Goal: Complete application form: Complete application form

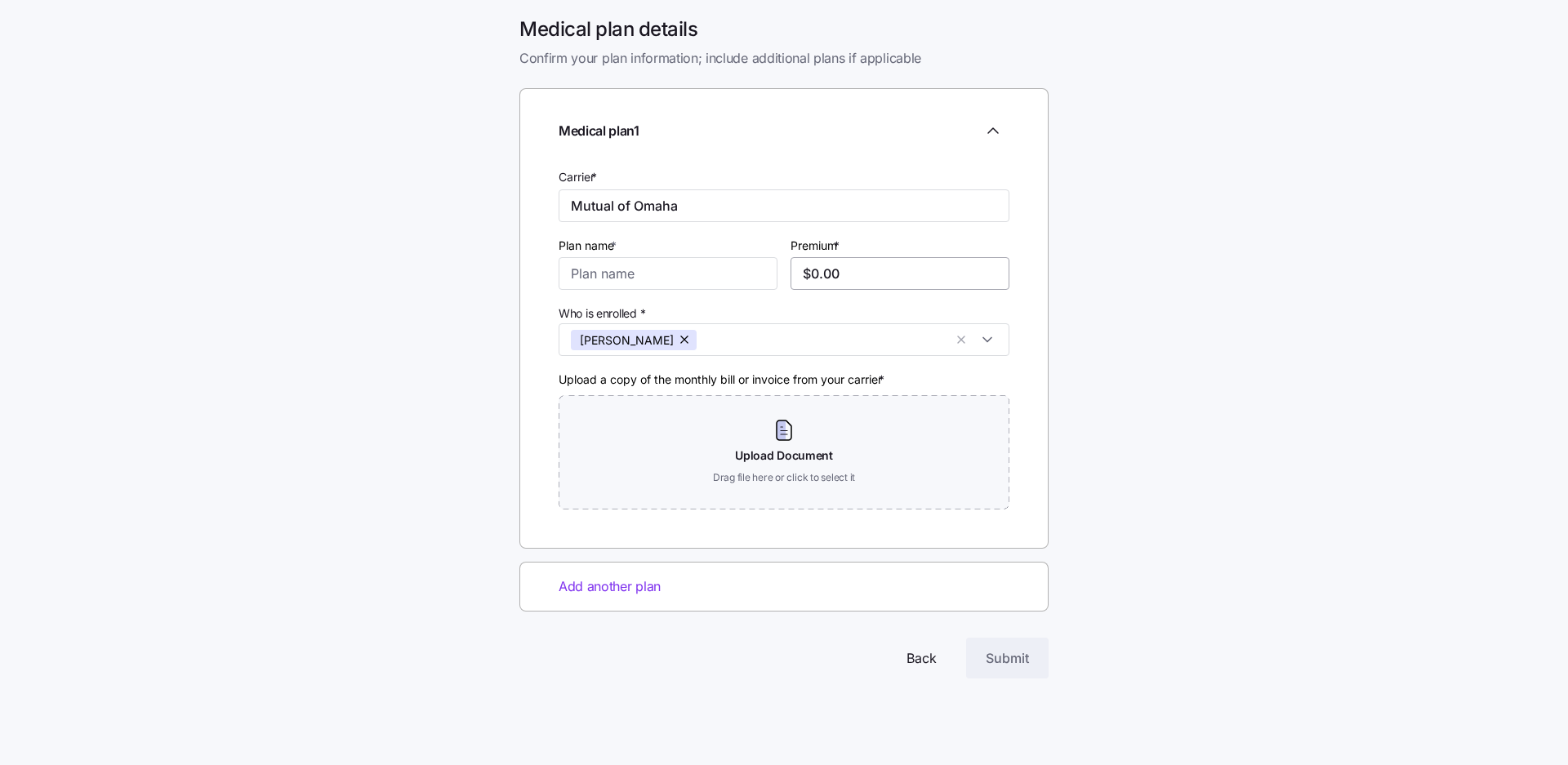
type input "Mutual of Omaha"
click at [853, 274] on input "$0.00" at bounding box center [900, 273] width 219 height 32
click at [853, 271] on input "$0.00" at bounding box center [900, 273] width 219 height 32
click at [851, 277] on input "$0.00" at bounding box center [900, 273] width 219 height 32
type input "$0.00"
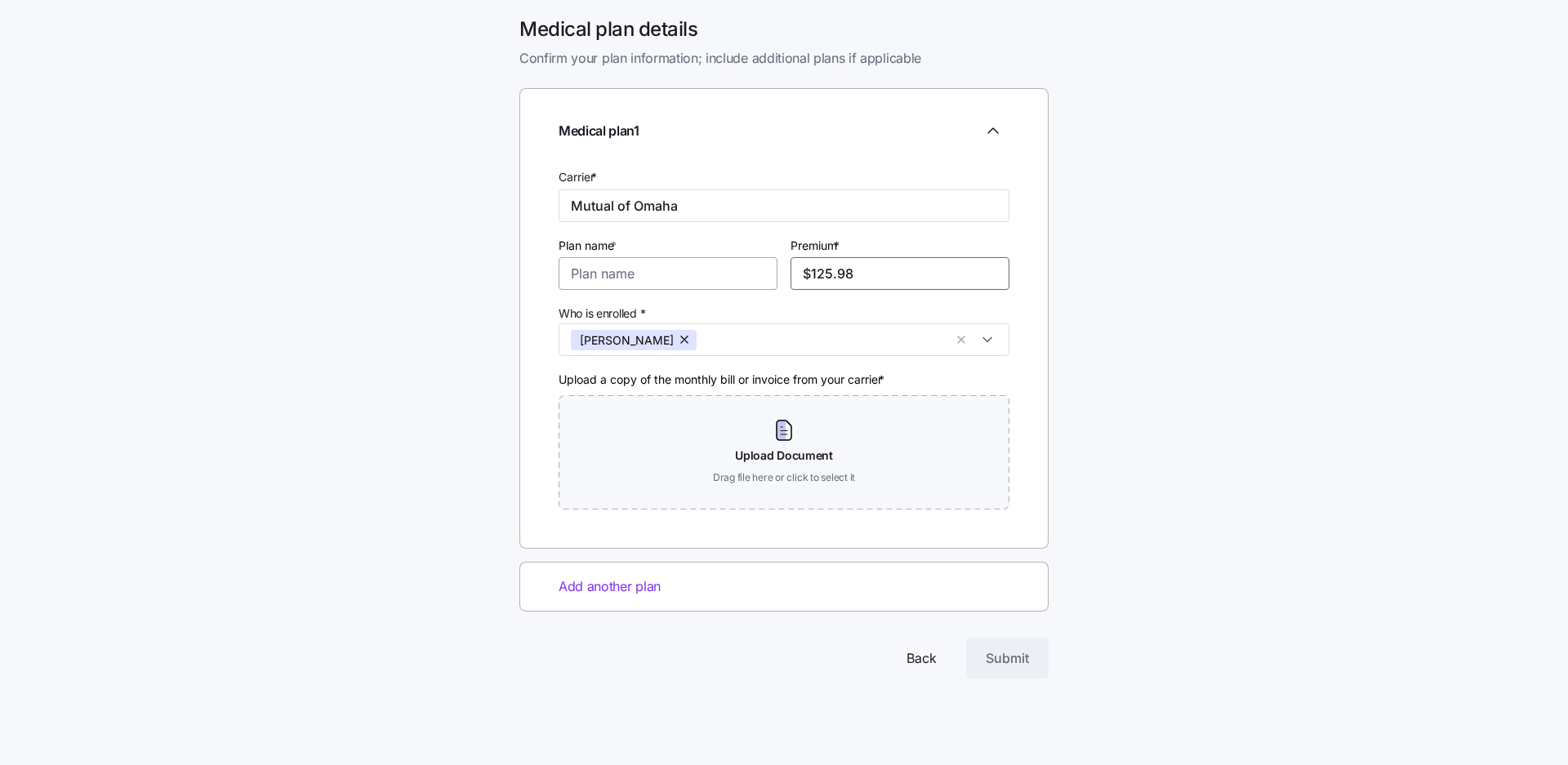
type input "$125.98"
click at [691, 276] on input "Plan name *" at bounding box center [669, 273] width 219 height 32
type input "Medicare A & B"
click at [1016, 661] on span "Submit" at bounding box center [1007, 659] width 43 height 20
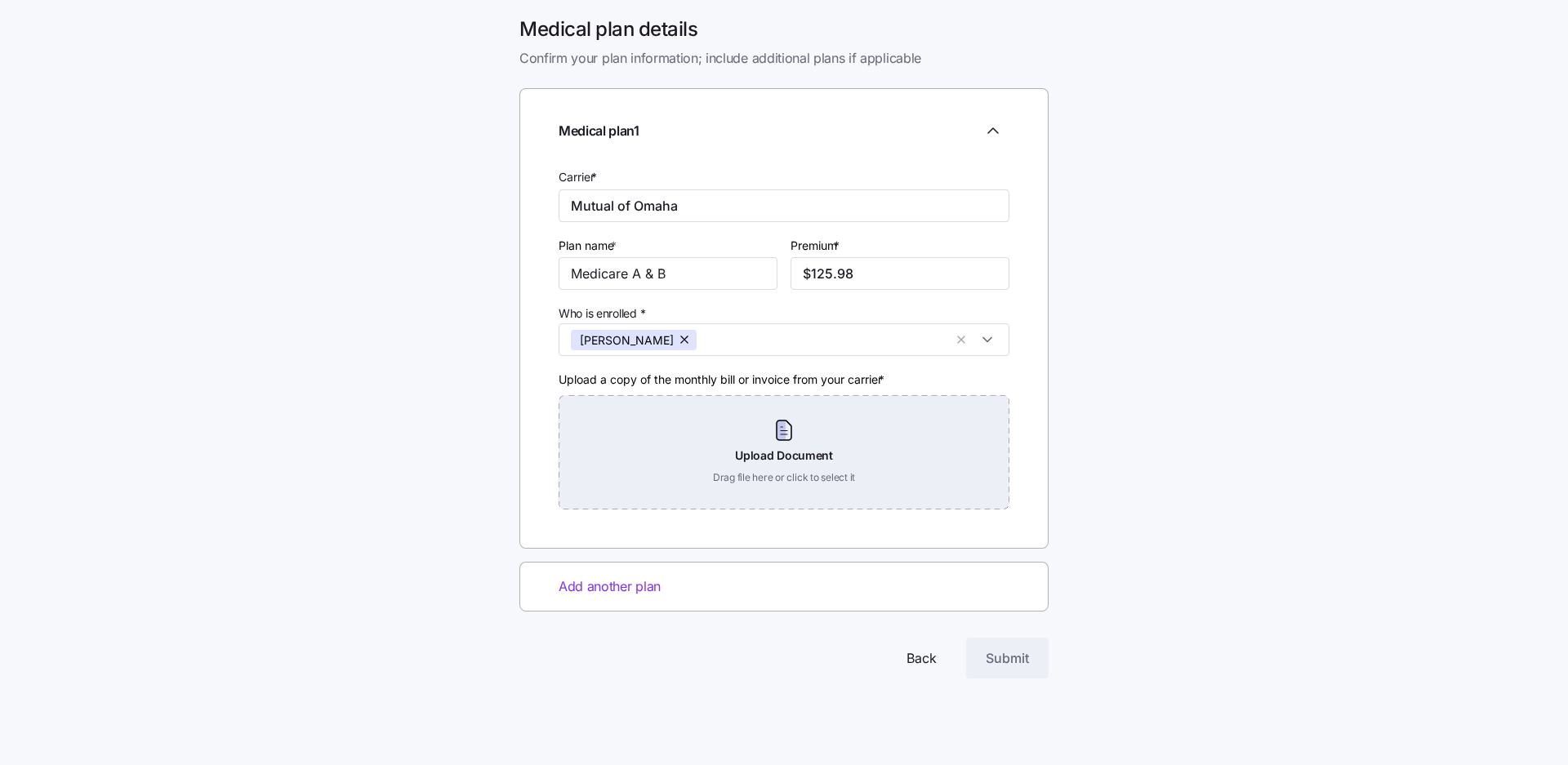
drag, startPoint x: 1024, startPoint y: 661, endPoint x: 781, endPoint y: 453, distance: 319.9
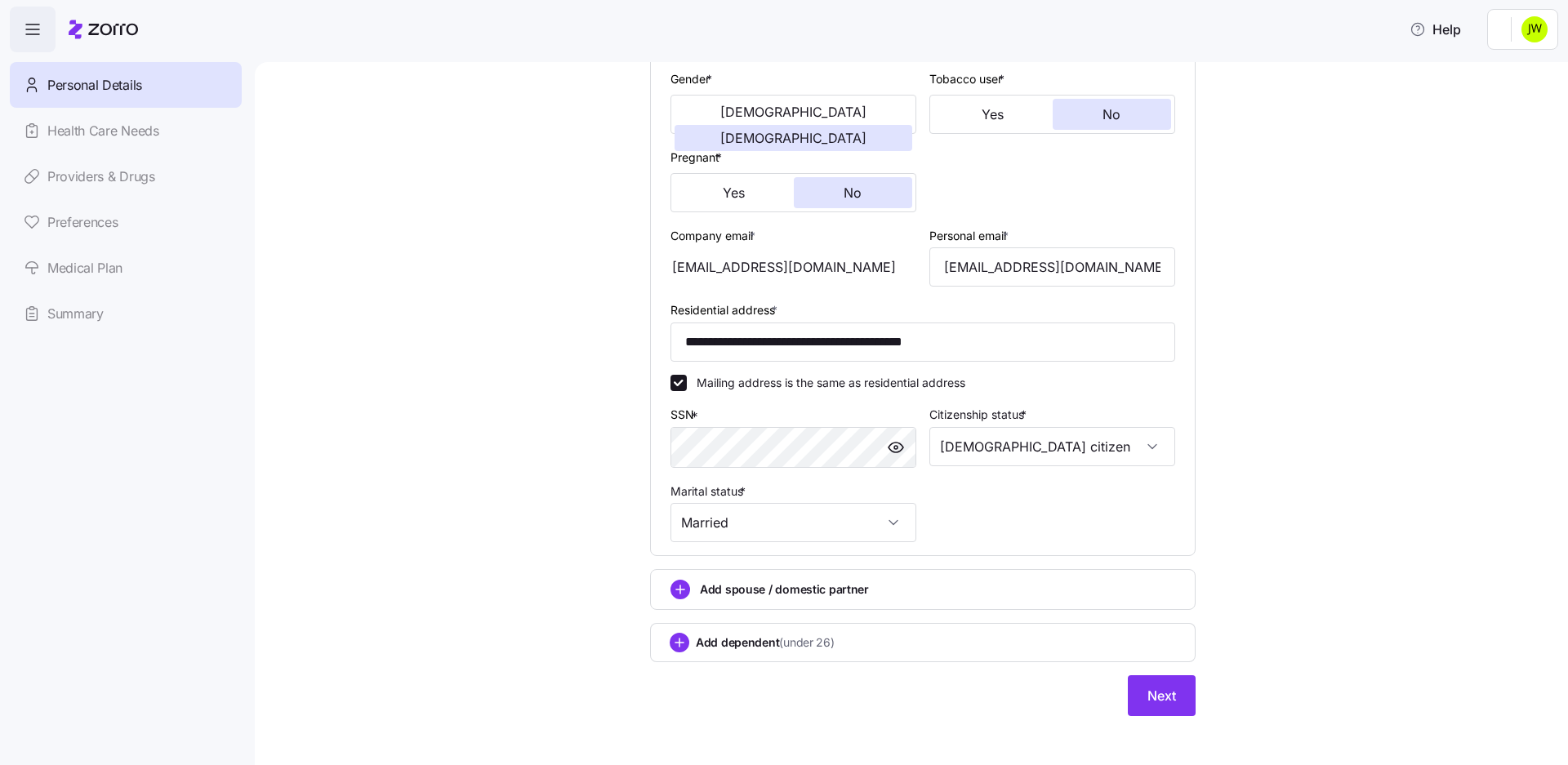
scroll to position [324, 0]
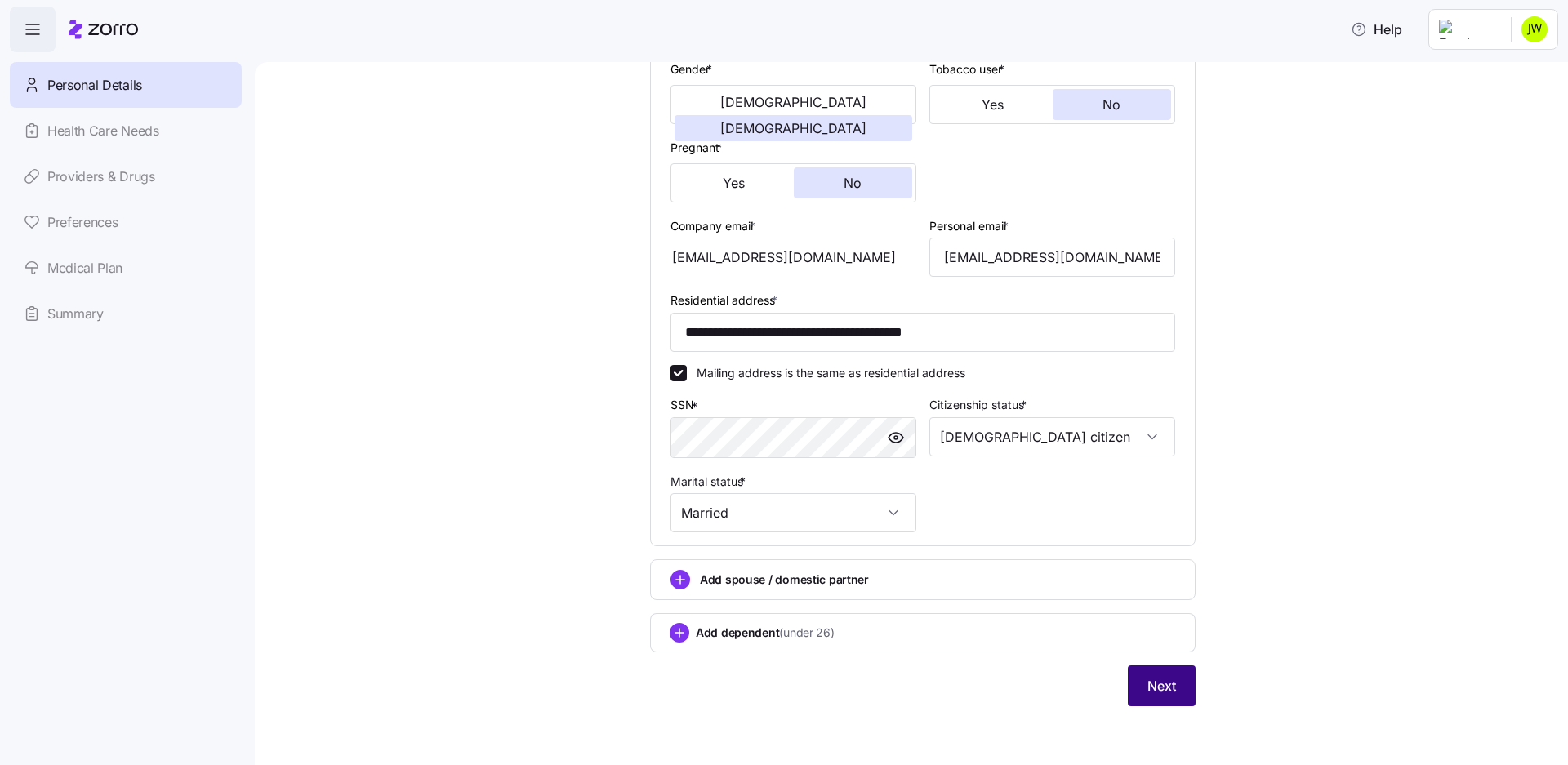
click at [1147, 679] on span "Next" at bounding box center [1161, 686] width 28 height 20
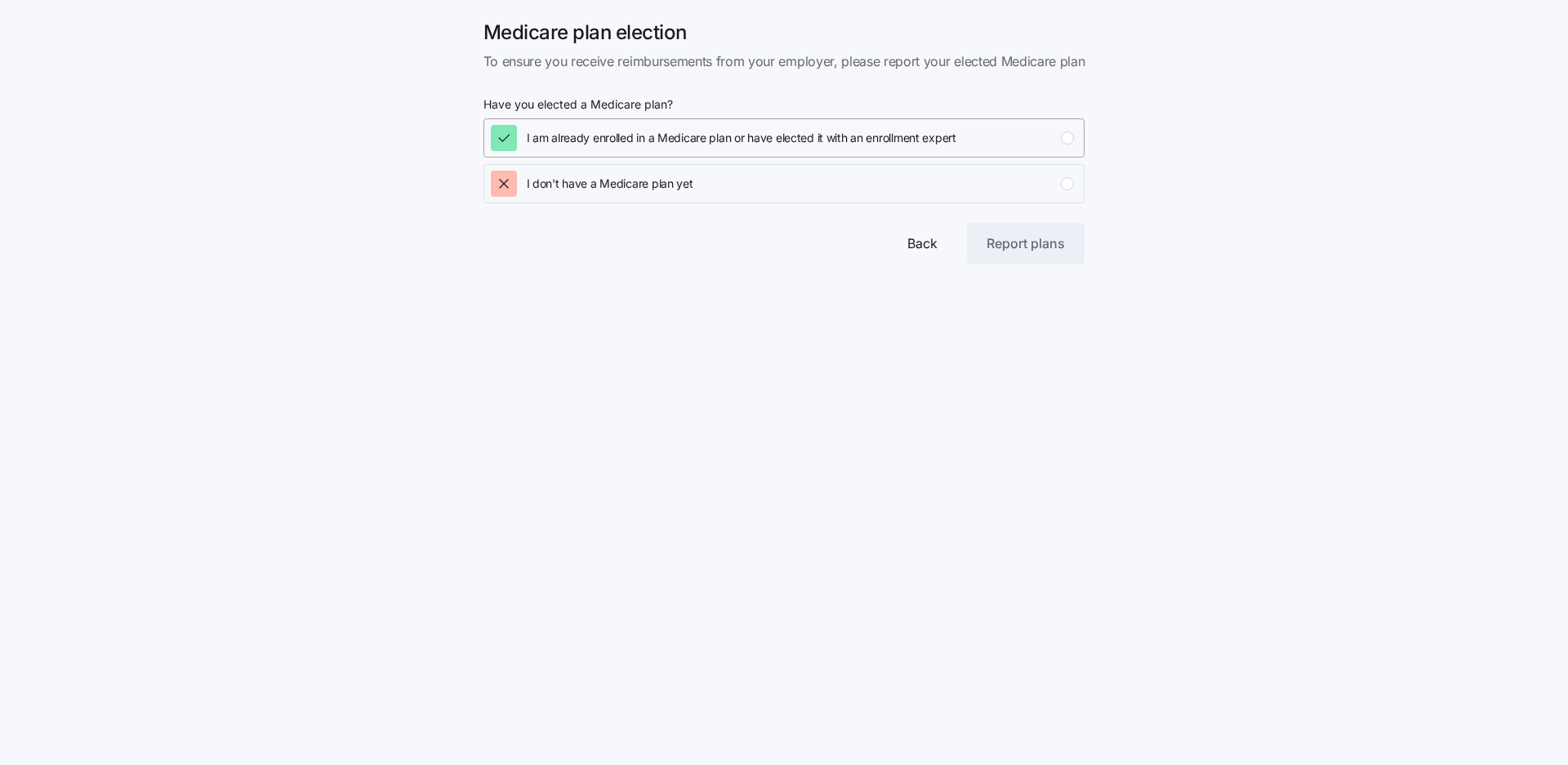
click at [1064, 136] on div "button" at bounding box center [1067, 138] width 13 height 13
click at [1025, 246] on span "Report plans" at bounding box center [1026, 243] width 78 height 20
